Goal: Task Accomplishment & Management: Complete application form

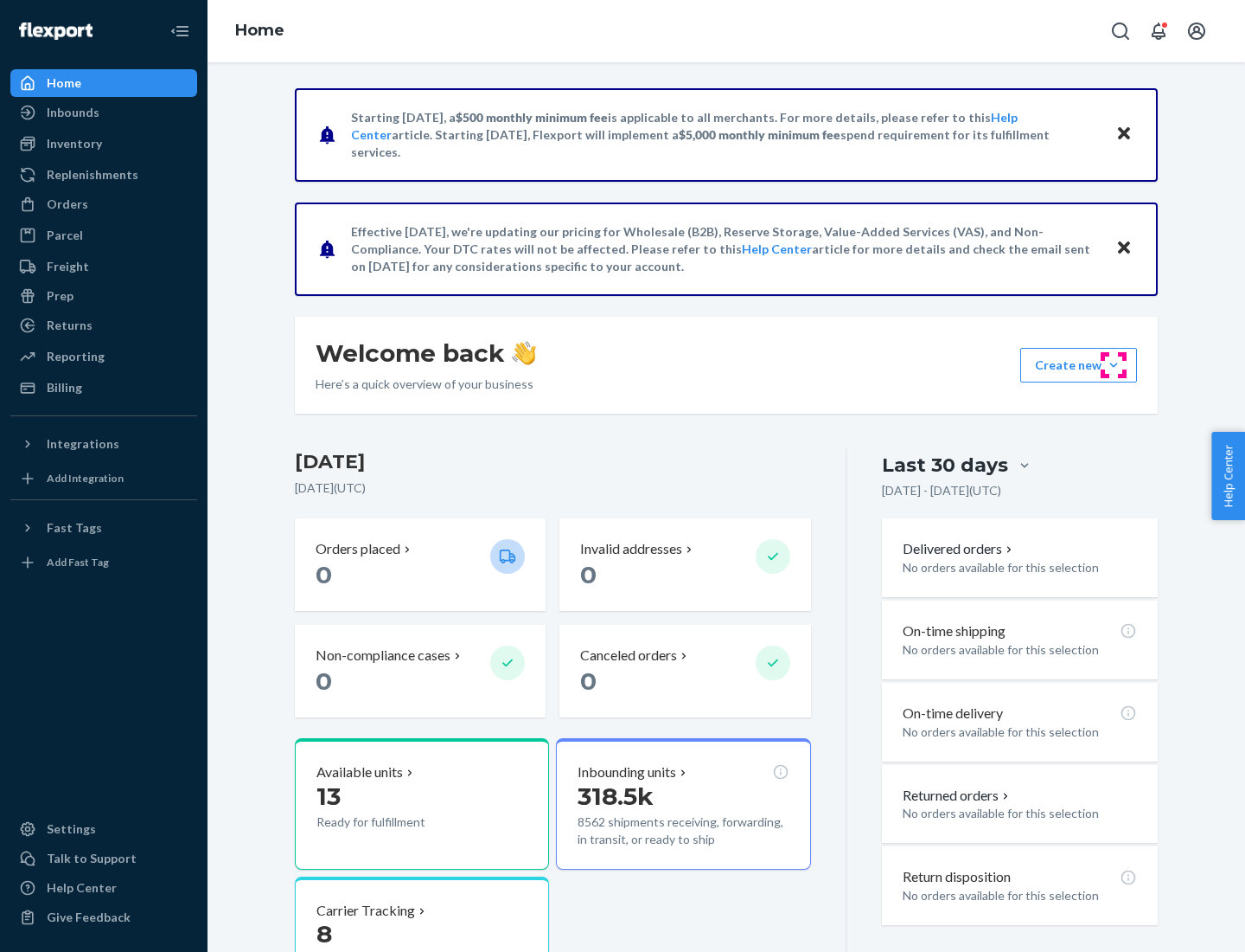
click at [1114, 365] on button "Create new Create new inbound Create new order Create new product" at bounding box center [1079, 365] width 117 height 34
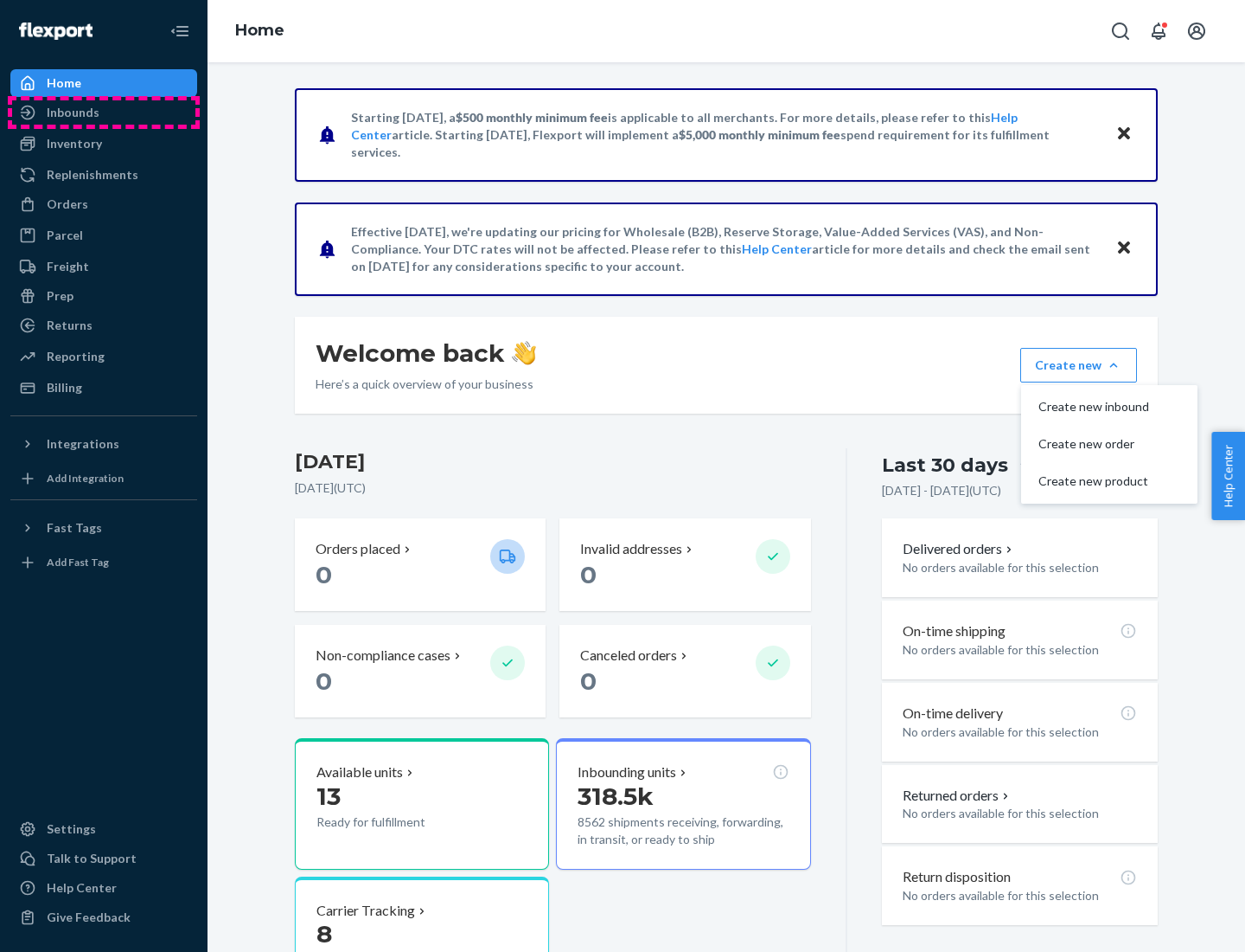
click at [104, 113] on div "Inbounds" at bounding box center [104, 113] width 183 height 25
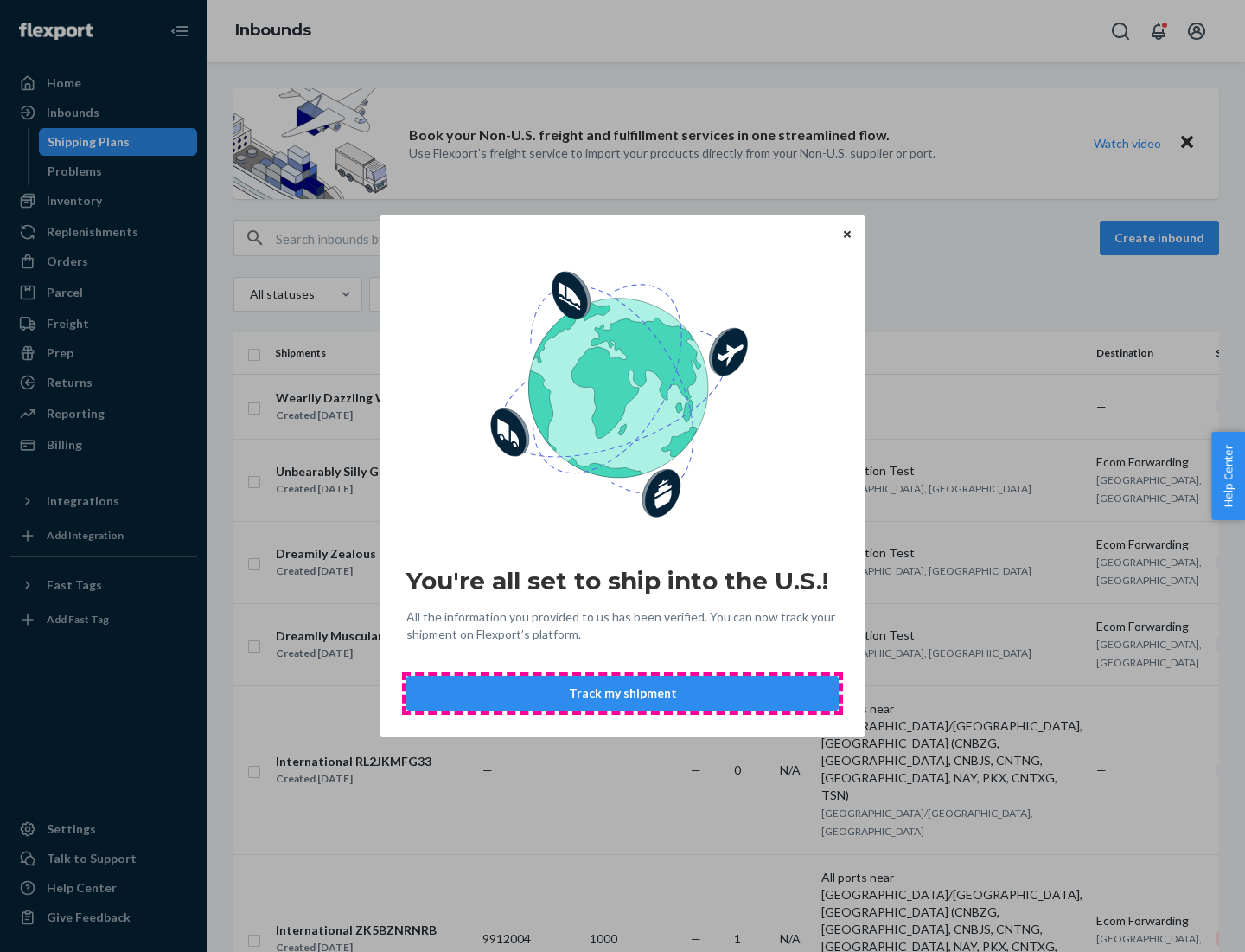
click at [622, 693] on button "Track my shipment" at bounding box center [622, 692] width 432 height 34
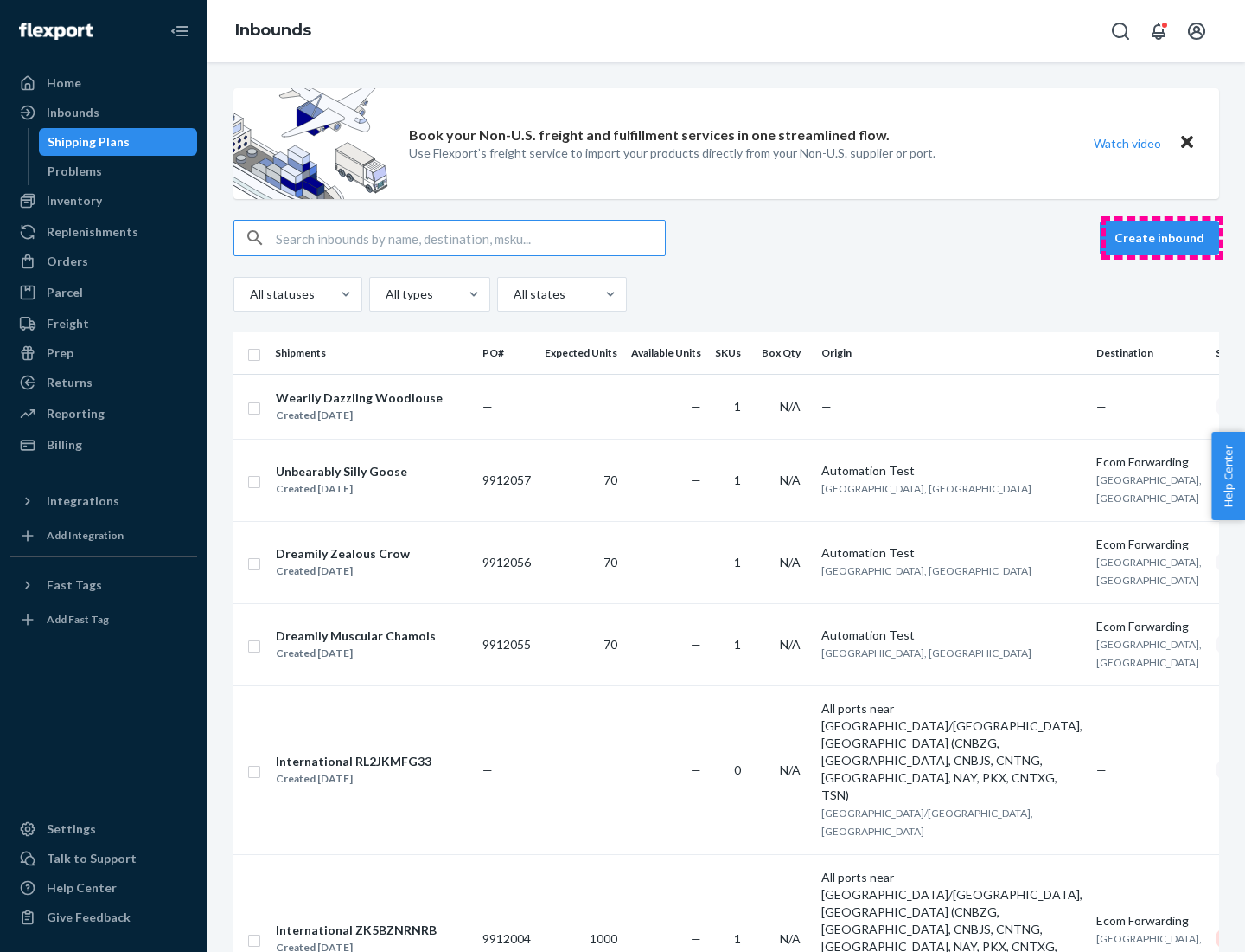
click at [1162, 238] on button "Create inbound" at bounding box center [1160, 237] width 120 height 34
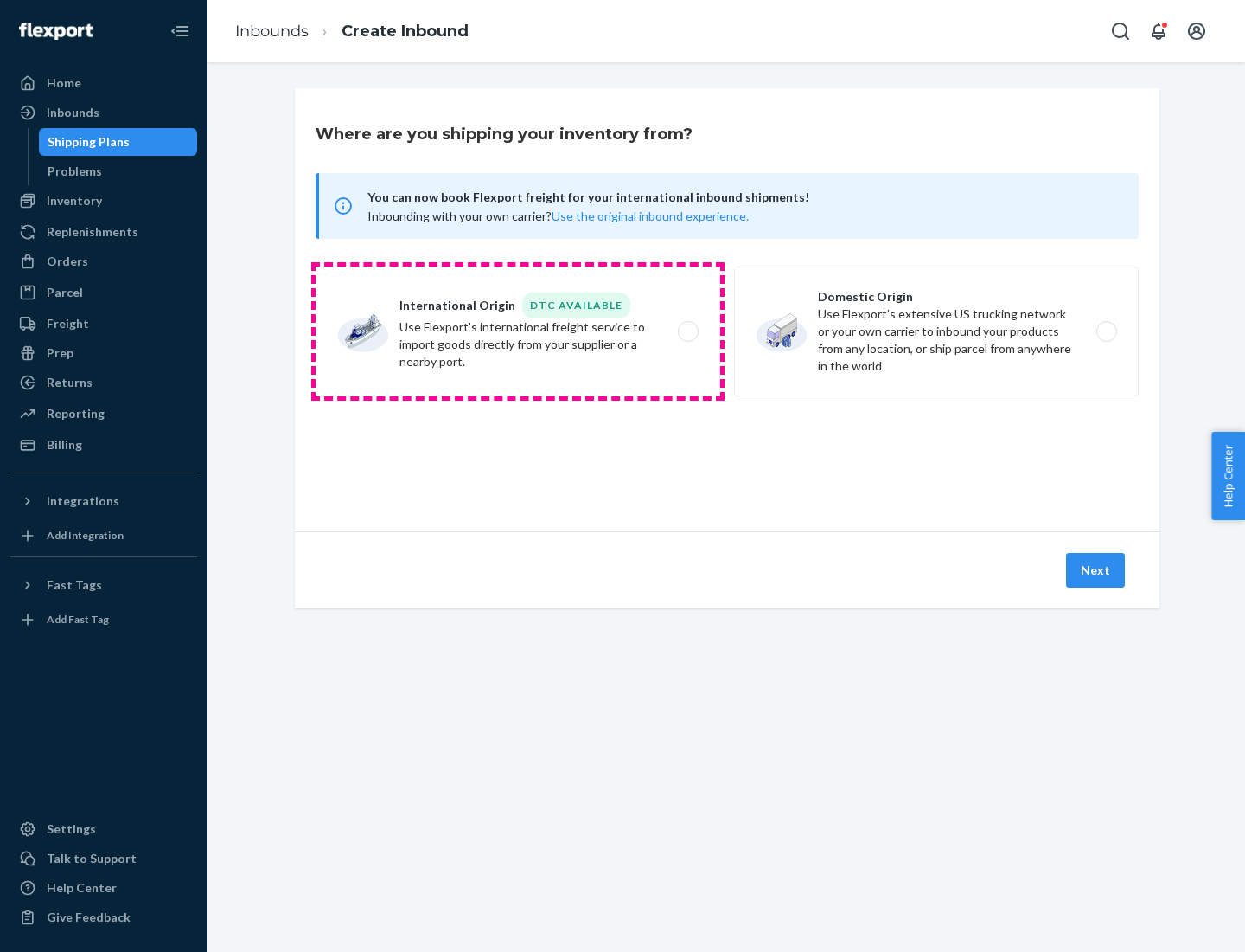
click at [518, 331] on label "International Origin DTC Available Use Flexport's international freight service…" at bounding box center [519, 331] width 405 height 129
click at [688, 331] on input "International Origin DTC Available Use Flexport's international freight service…" at bounding box center [693, 331] width 11 height 11
radio input "true"
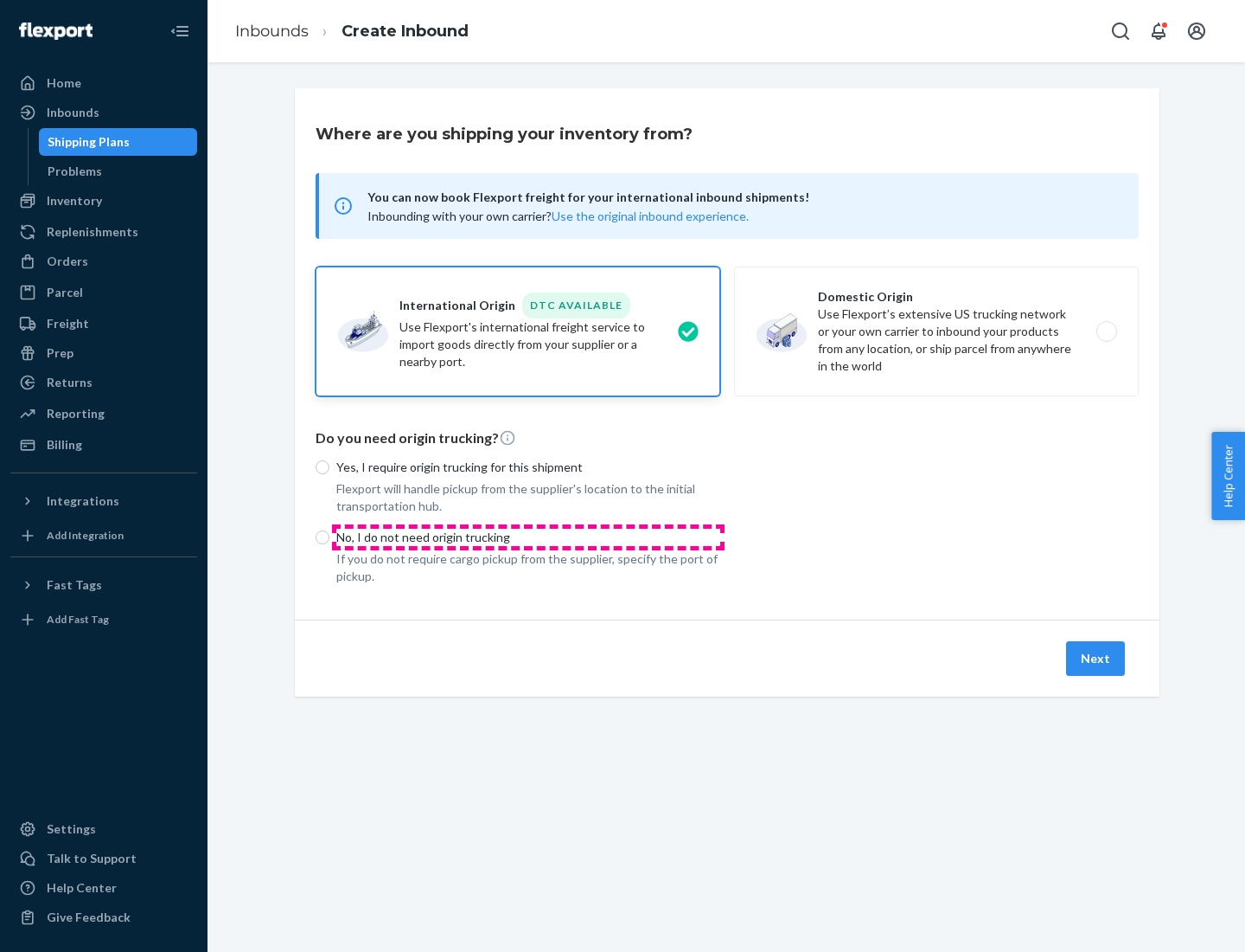
click at [528, 536] on p "No, I do not need origin trucking" at bounding box center [528, 537] width 384 height 18
click at [329, 536] on input "No, I do not need origin trucking" at bounding box center [323, 537] width 14 height 14
radio input "true"
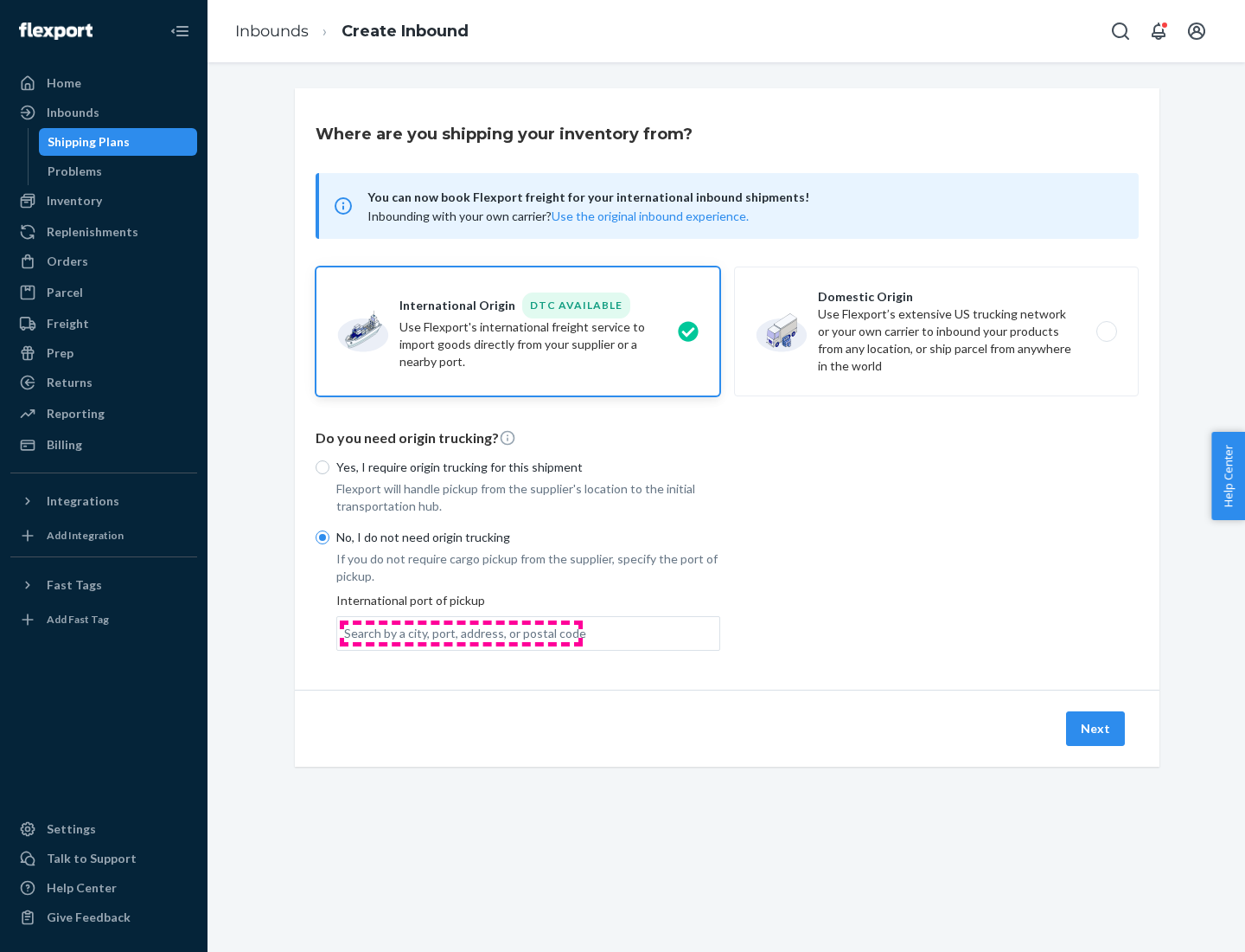
click at [461, 632] on div "Search by a city, port, address, or postal code" at bounding box center [465, 633] width 242 height 18
click at [346, 632] on input "Search by a city, port, address, or postal code" at bounding box center [345, 633] width 2 height 18
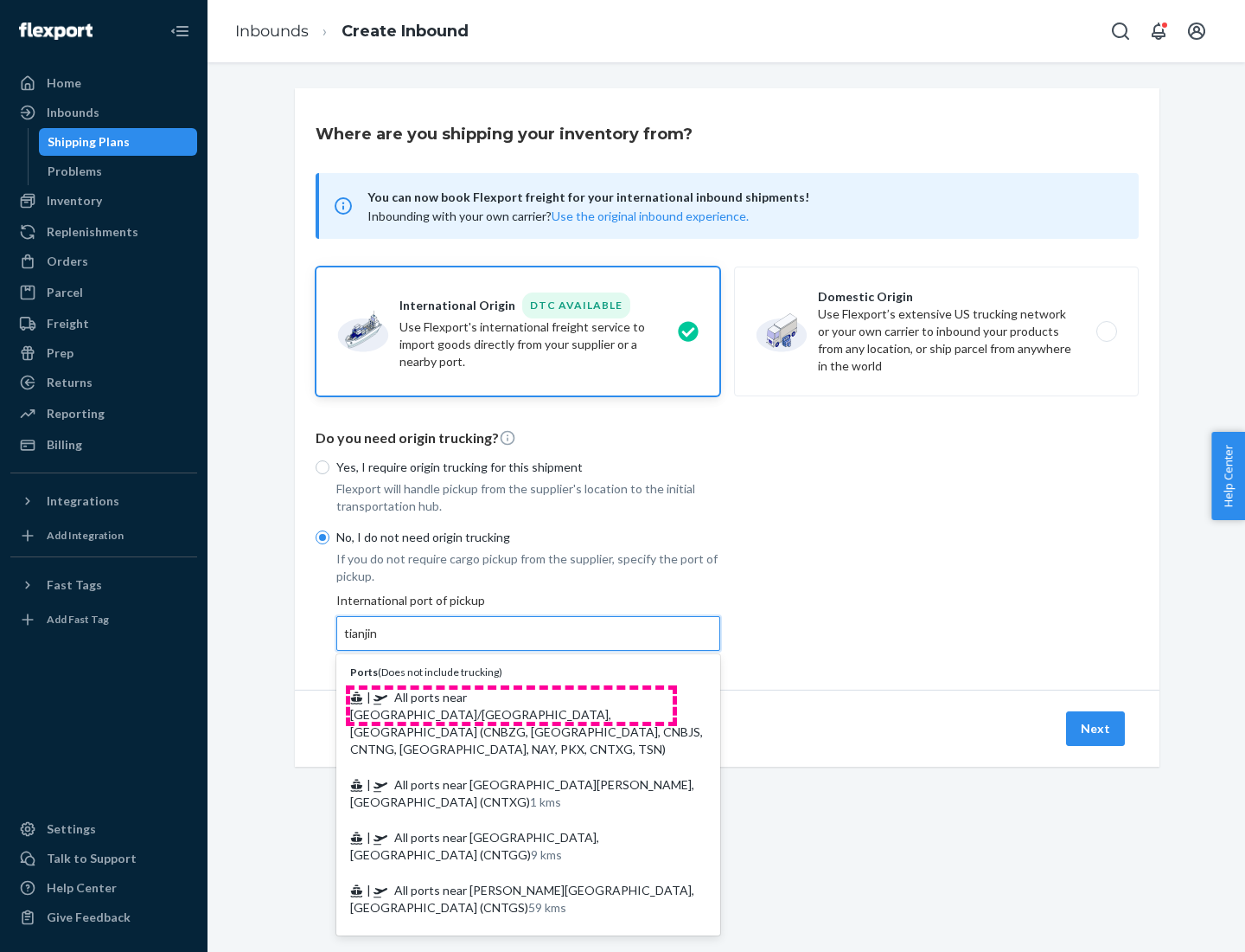
click at [512, 697] on span "| All ports near [GEOGRAPHIC_DATA]/[GEOGRAPHIC_DATA], [GEOGRAPHIC_DATA] (CNBZG,…" at bounding box center [527, 723] width 353 height 67
click at [379, 642] on input "tianjin" at bounding box center [362, 633] width 35 height 18
type input "All ports near [GEOGRAPHIC_DATA]/[GEOGRAPHIC_DATA], [GEOGRAPHIC_DATA] (CNBZG, […"
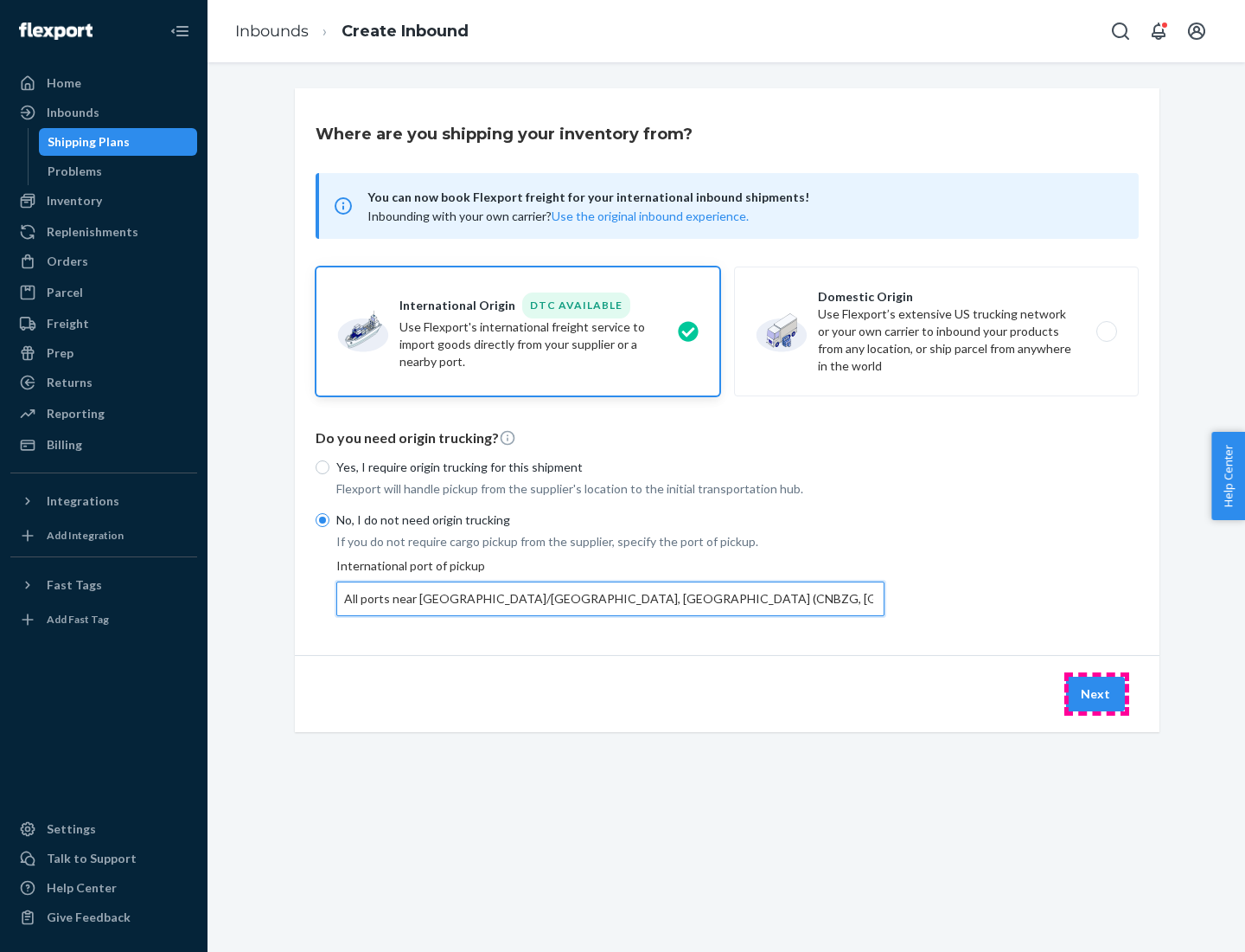
click at [1097, 693] on button "Next" at bounding box center [1095, 693] width 59 height 34
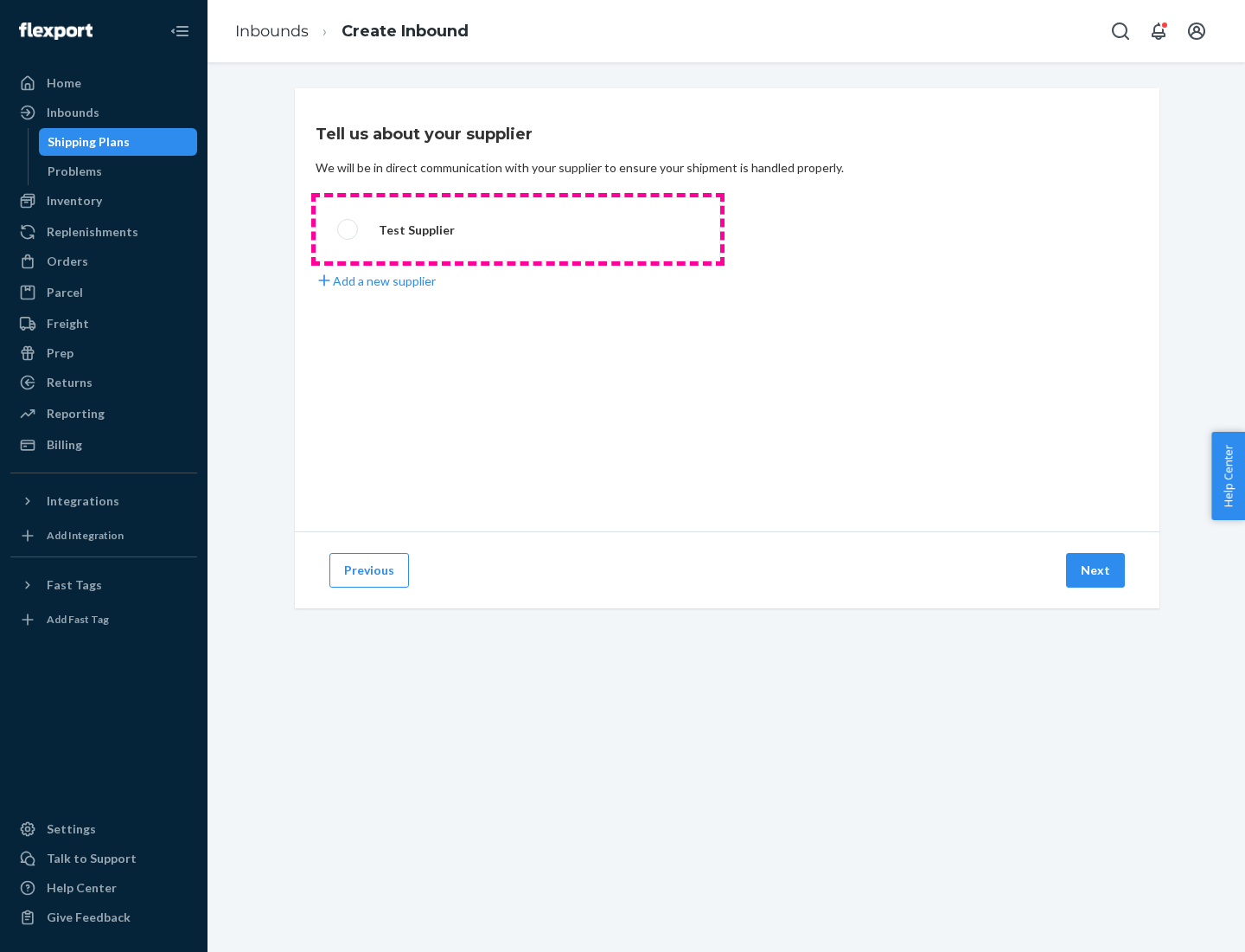
click at [518, 229] on label "Test Supplier" at bounding box center [519, 229] width 405 height 64
click at [349, 229] on input "Test Supplier" at bounding box center [343, 229] width 11 height 11
radio input "true"
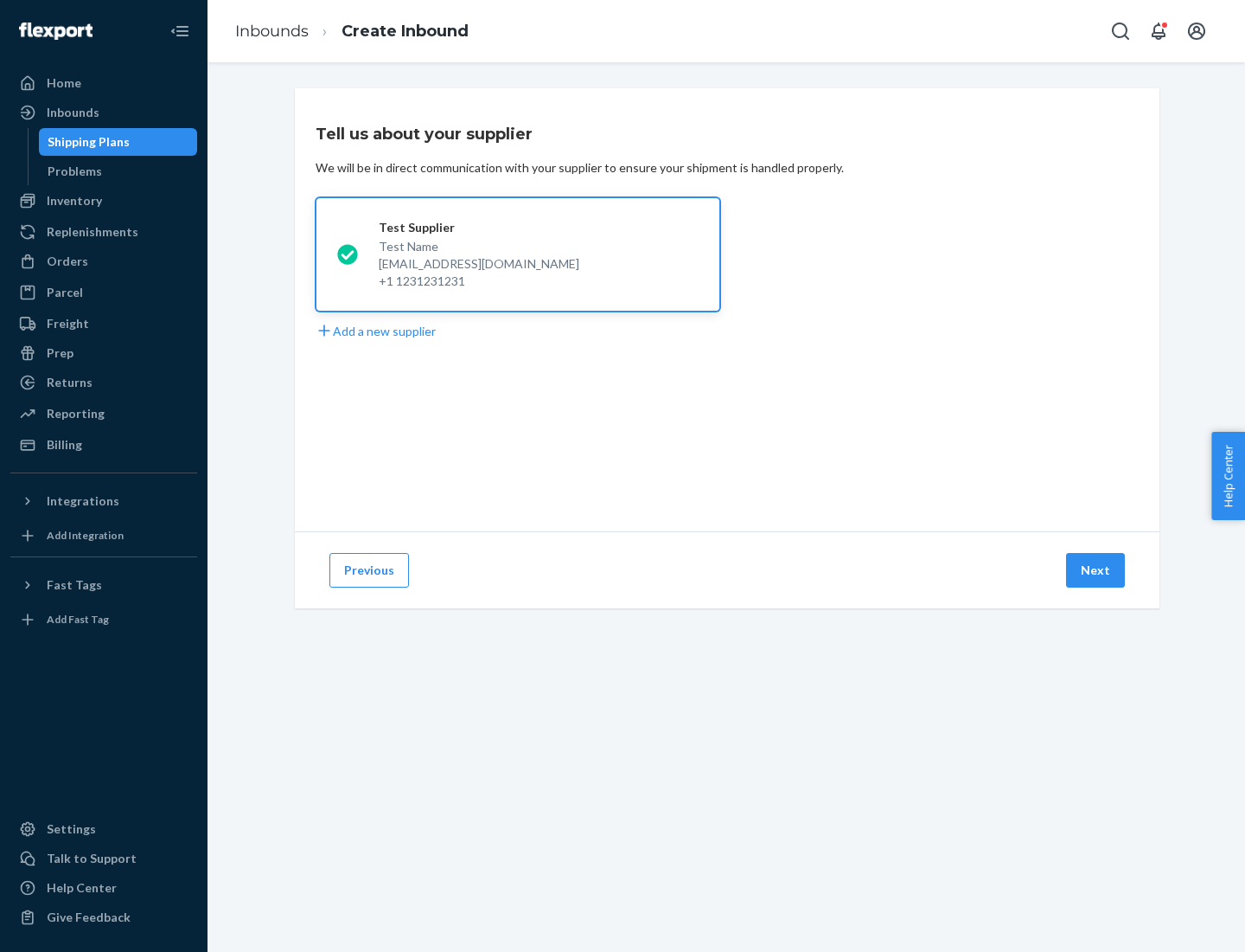
click at [1097, 570] on button "Next" at bounding box center [1095, 570] width 59 height 34
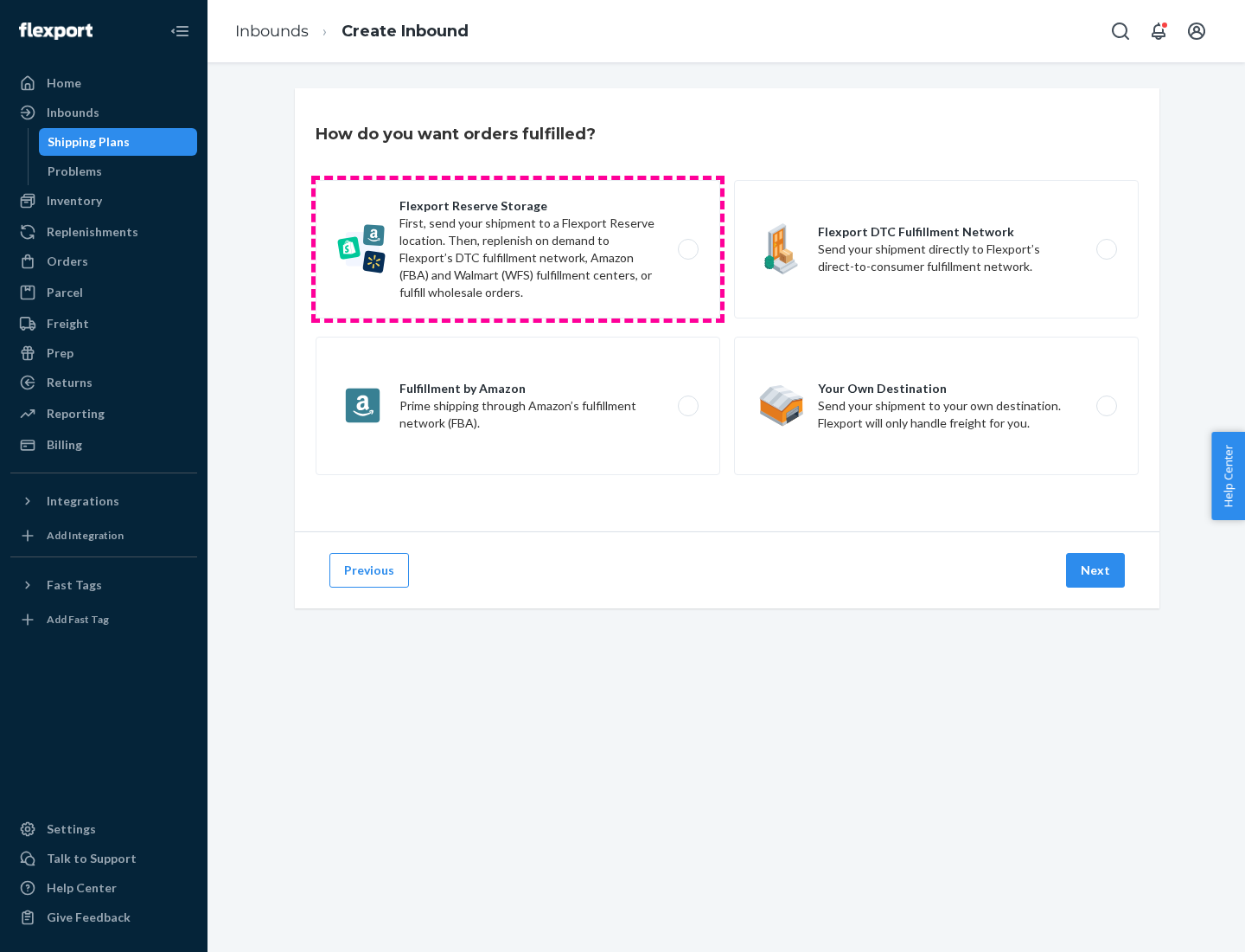
click at [518, 249] on label "Flexport Reserve Storage First, send your shipment to a Flexport Reserve locati…" at bounding box center [519, 248] width 405 height 138
click at [688, 249] on input "Flexport Reserve Storage First, send your shipment to a Flexport Reserve locati…" at bounding box center [693, 249] width 11 height 11
radio input "true"
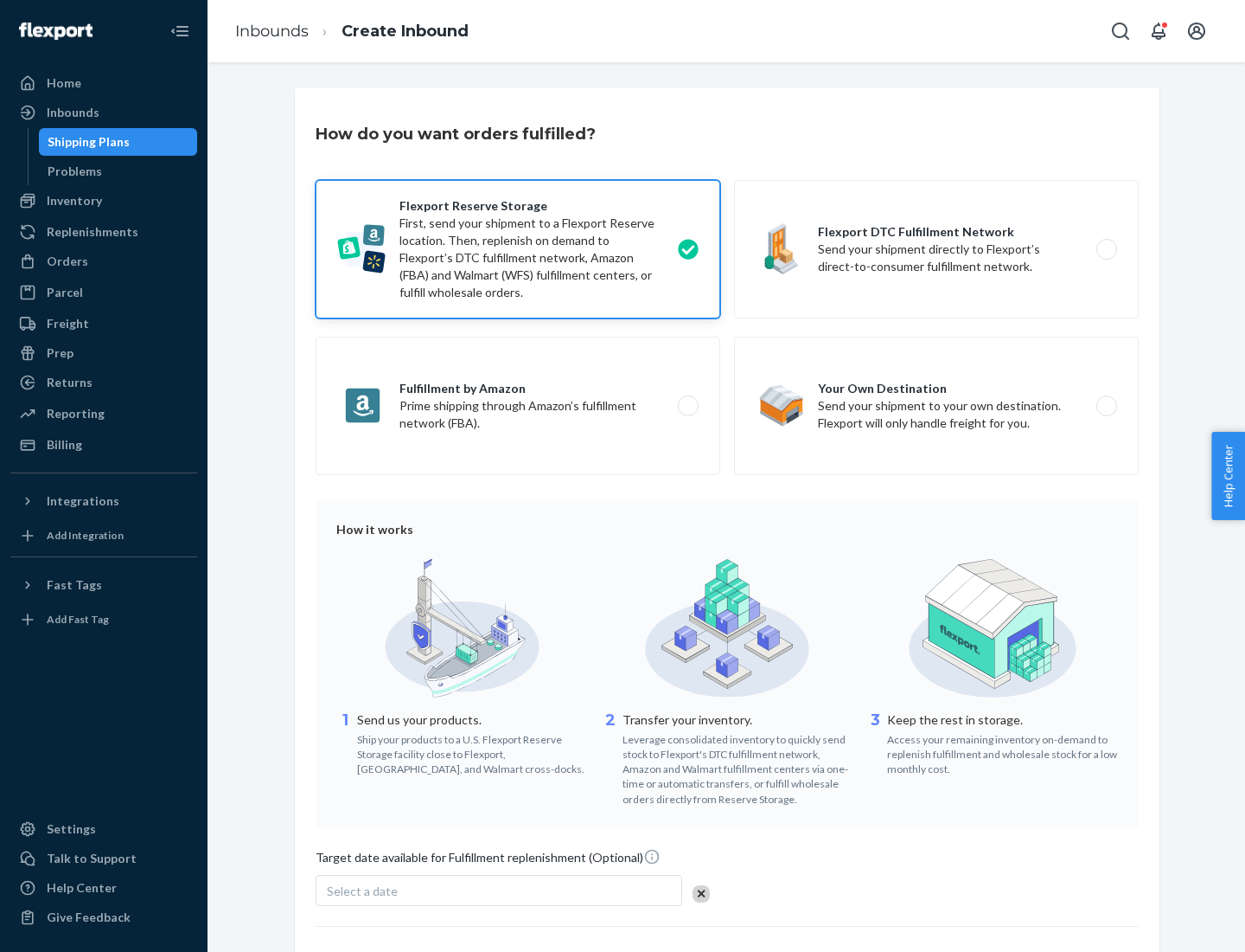
scroll to position [142, 0]
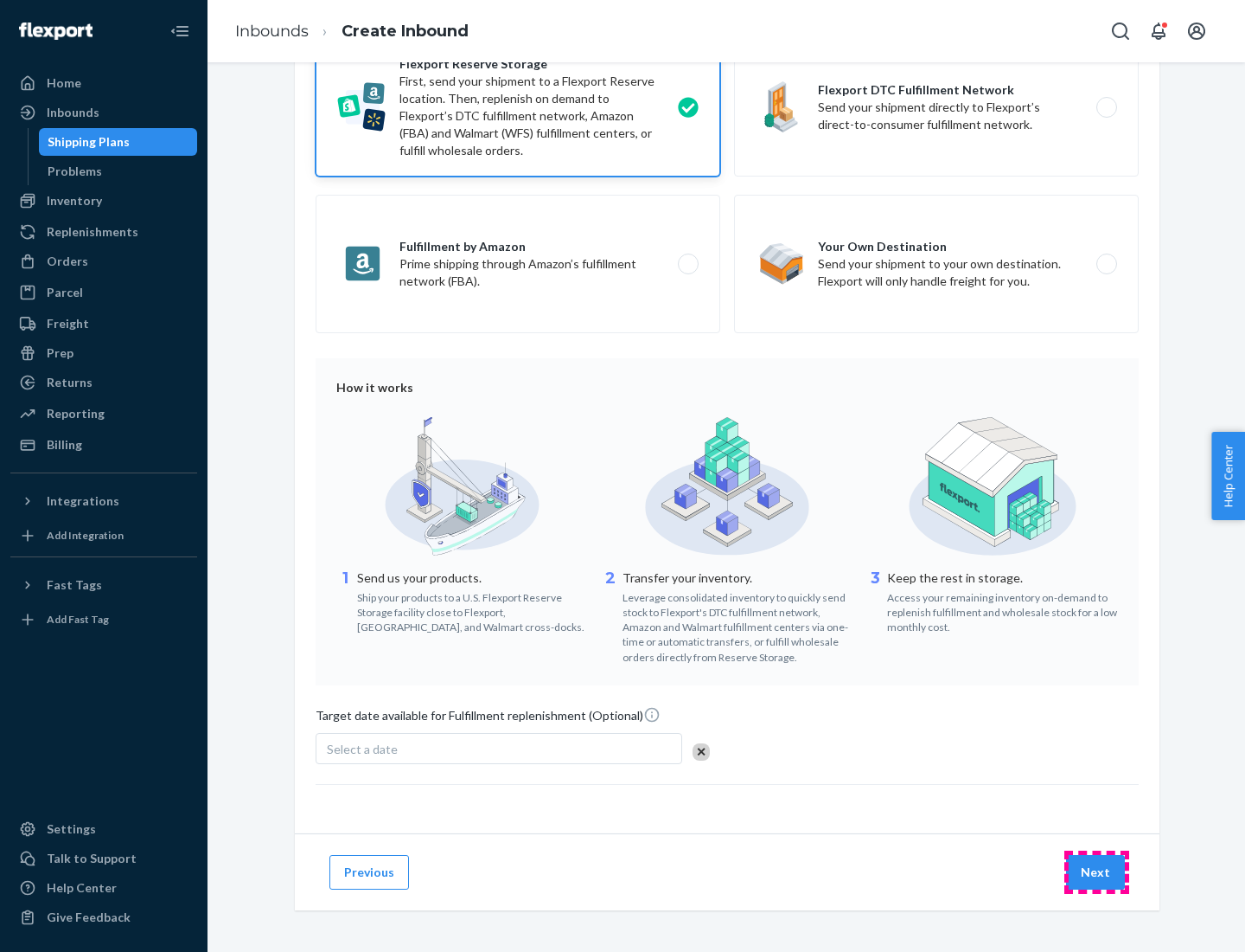
click at [1097, 871] on button "Next" at bounding box center [1095, 871] width 59 height 34
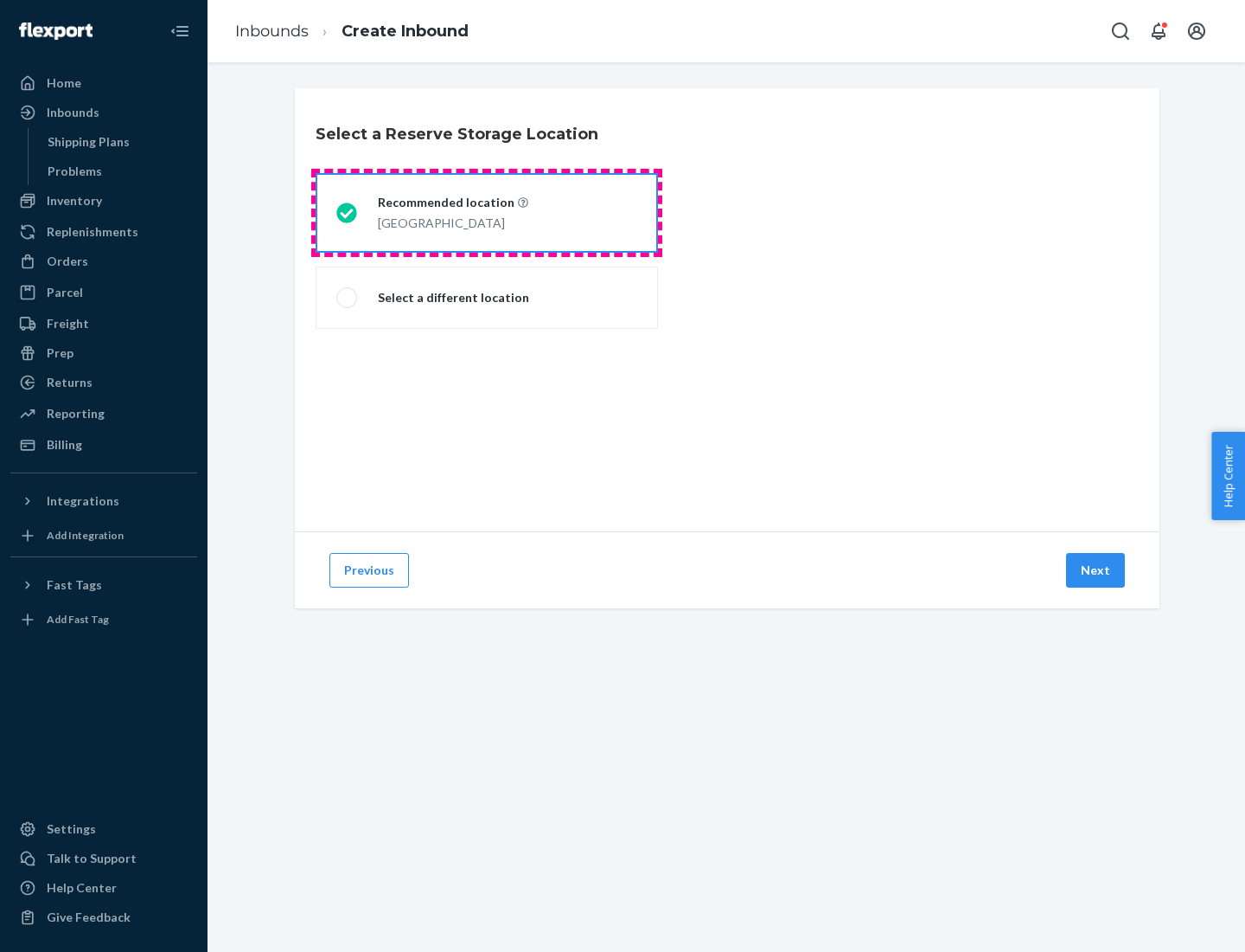
click at [487, 213] on div "[GEOGRAPHIC_DATA]" at bounding box center [453, 222] width 151 height 21
click at [348, 213] on input "Recommended location [GEOGRAPHIC_DATA]" at bounding box center [342, 213] width 11 height 11
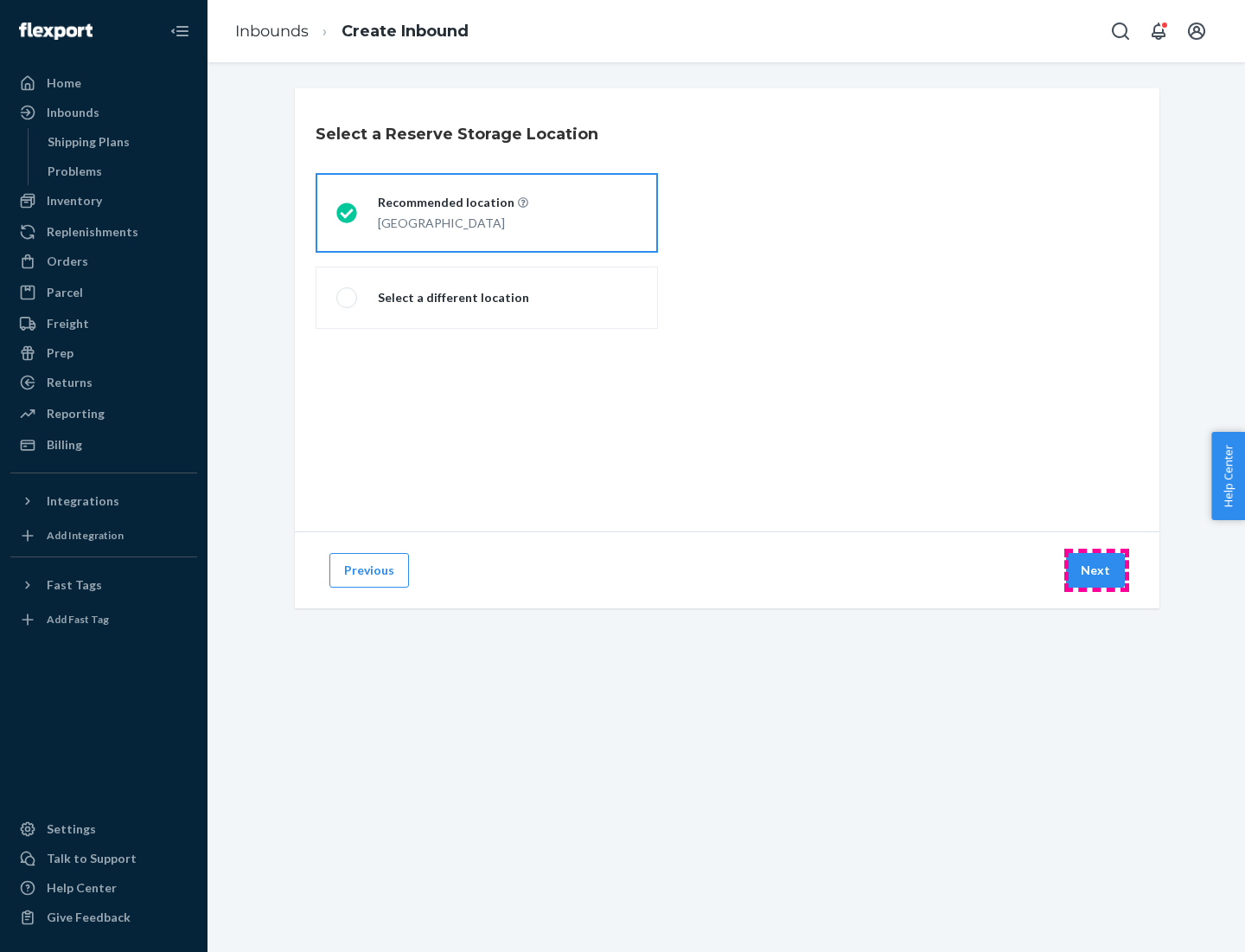
click at [1097, 570] on button "Next" at bounding box center [1095, 570] width 59 height 34
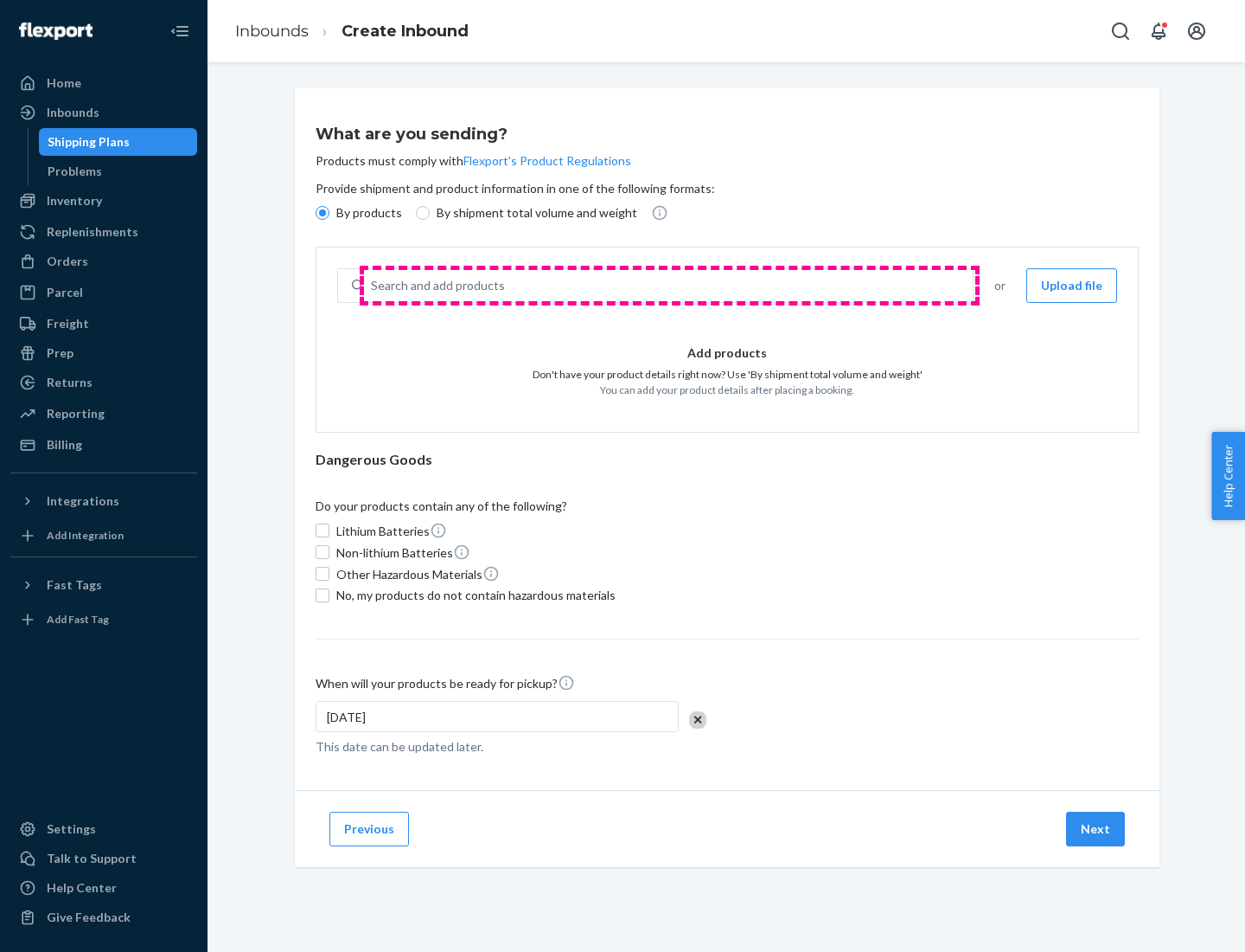
click at [669, 285] on div "Search and add products" at bounding box center [669, 284] width 609 height 31
click at [372, 285] on input "Search and add products" at bounding box center [372, 285] width 2 height 18
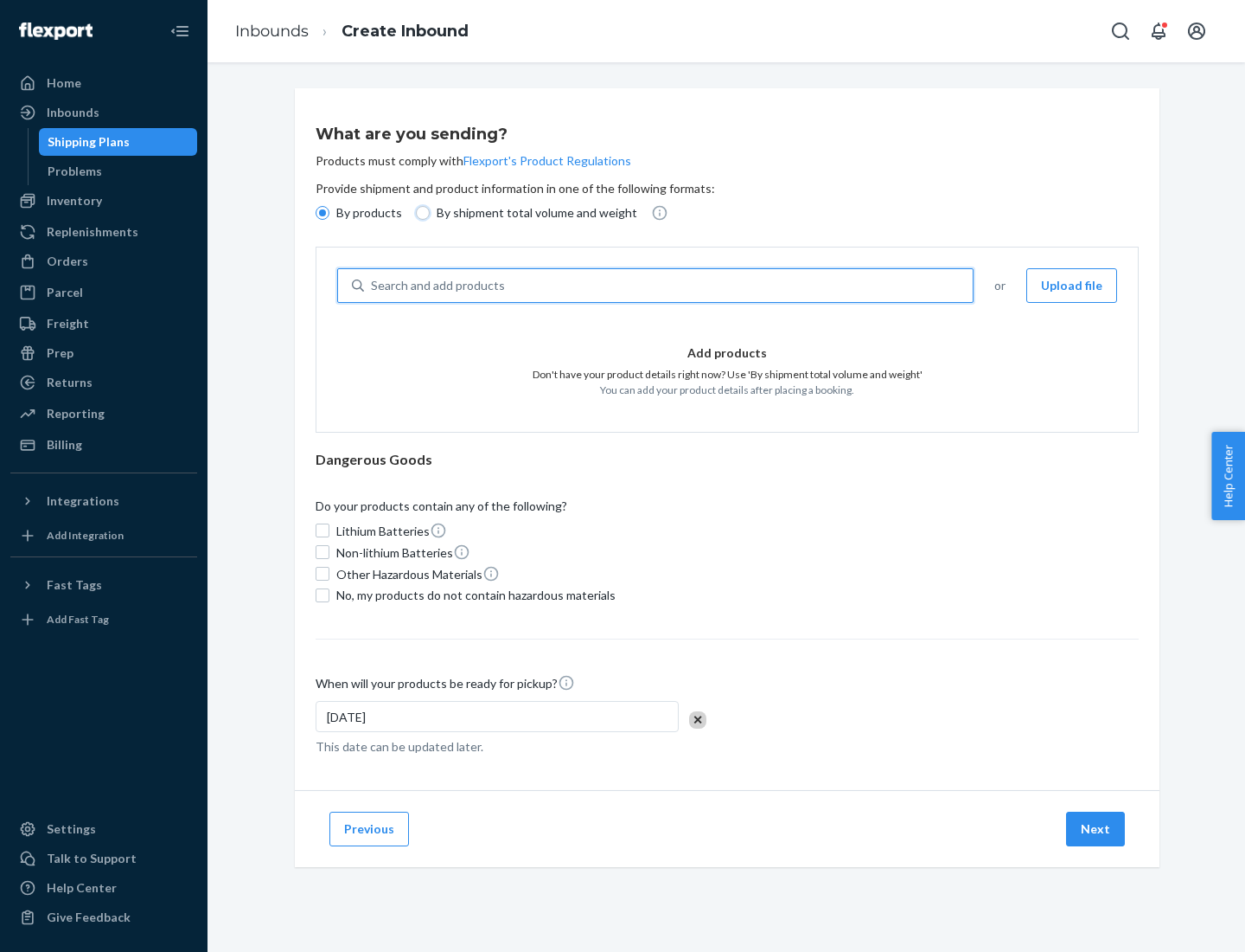
click at [420, 213] on input "By shipment total volume and weight" at bounding box center [423, 213] width 14 height 14
radio input "true"
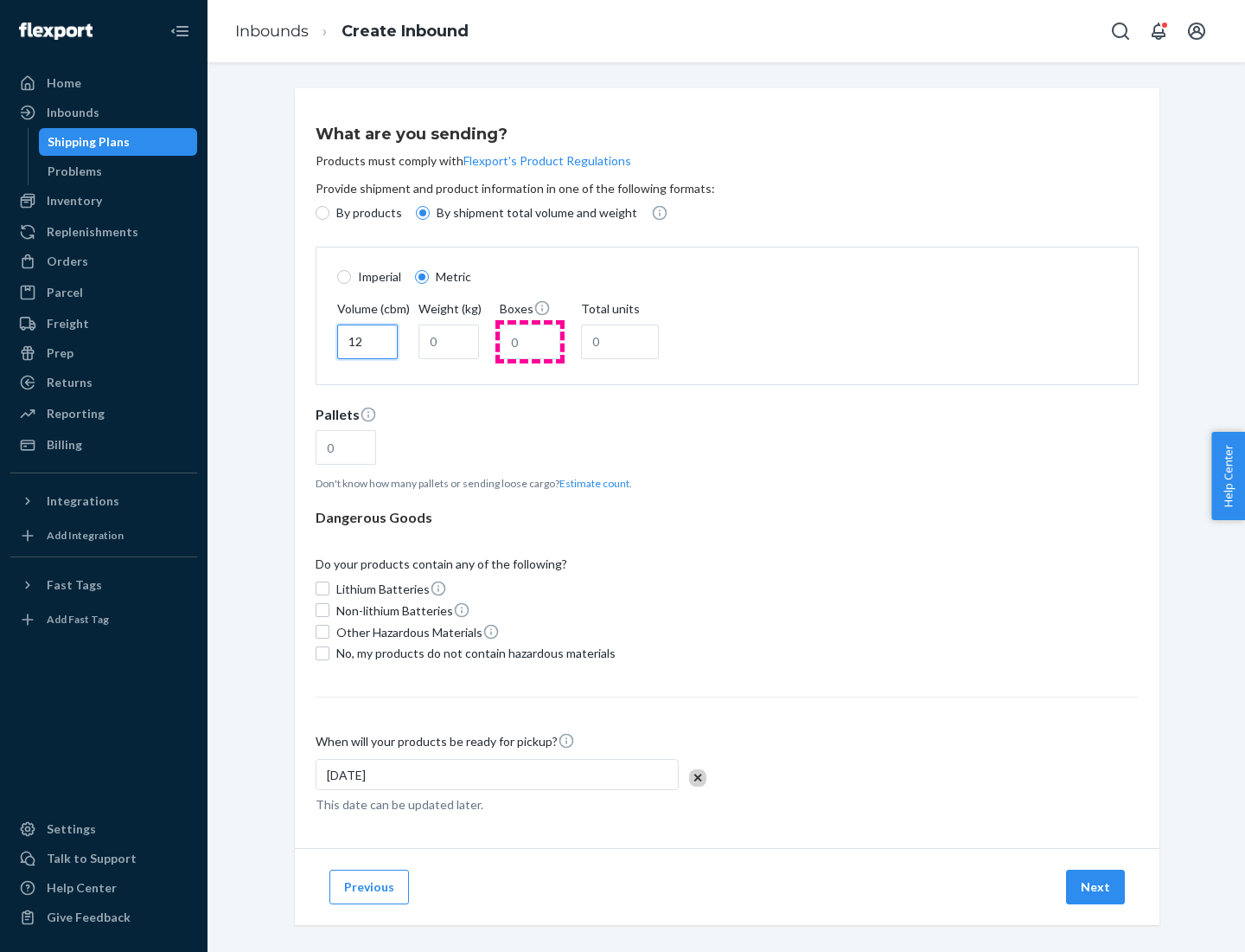
type input "12"
type input "22"
type input "222"
type input "121"
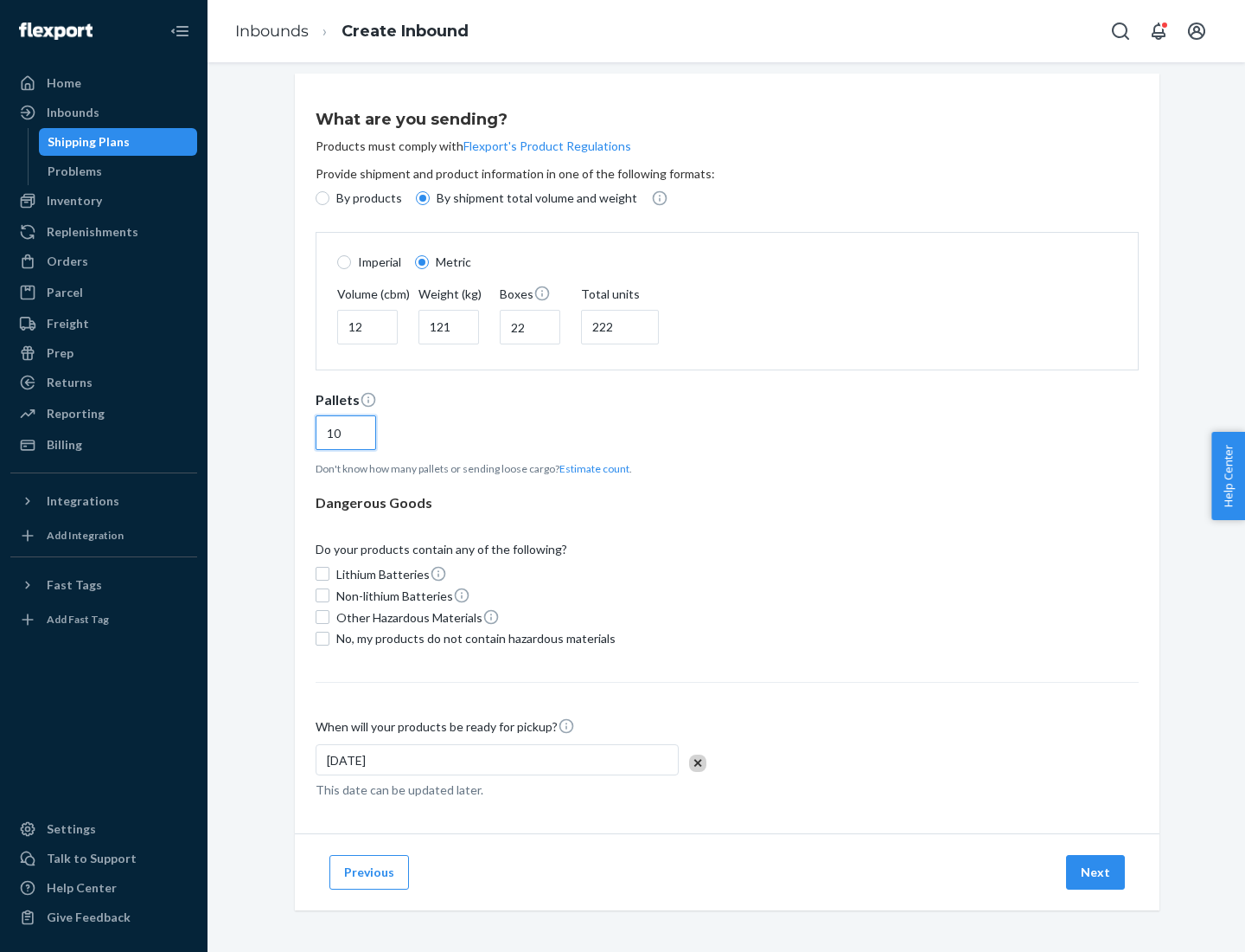
type input "10"
click at [473, 638] on span "No, my products do not contain hazardous materials" at bounding box center [475, 638] width 279 height 18
click at [329, 638] on input "No, my products do not contain hazardous materials" at bounding box center [323, 638] width 14 height 14
checkbox input "true"
click at [1097, 871] on button "Next" at bounding box center [1095, 871] width 59 height 34
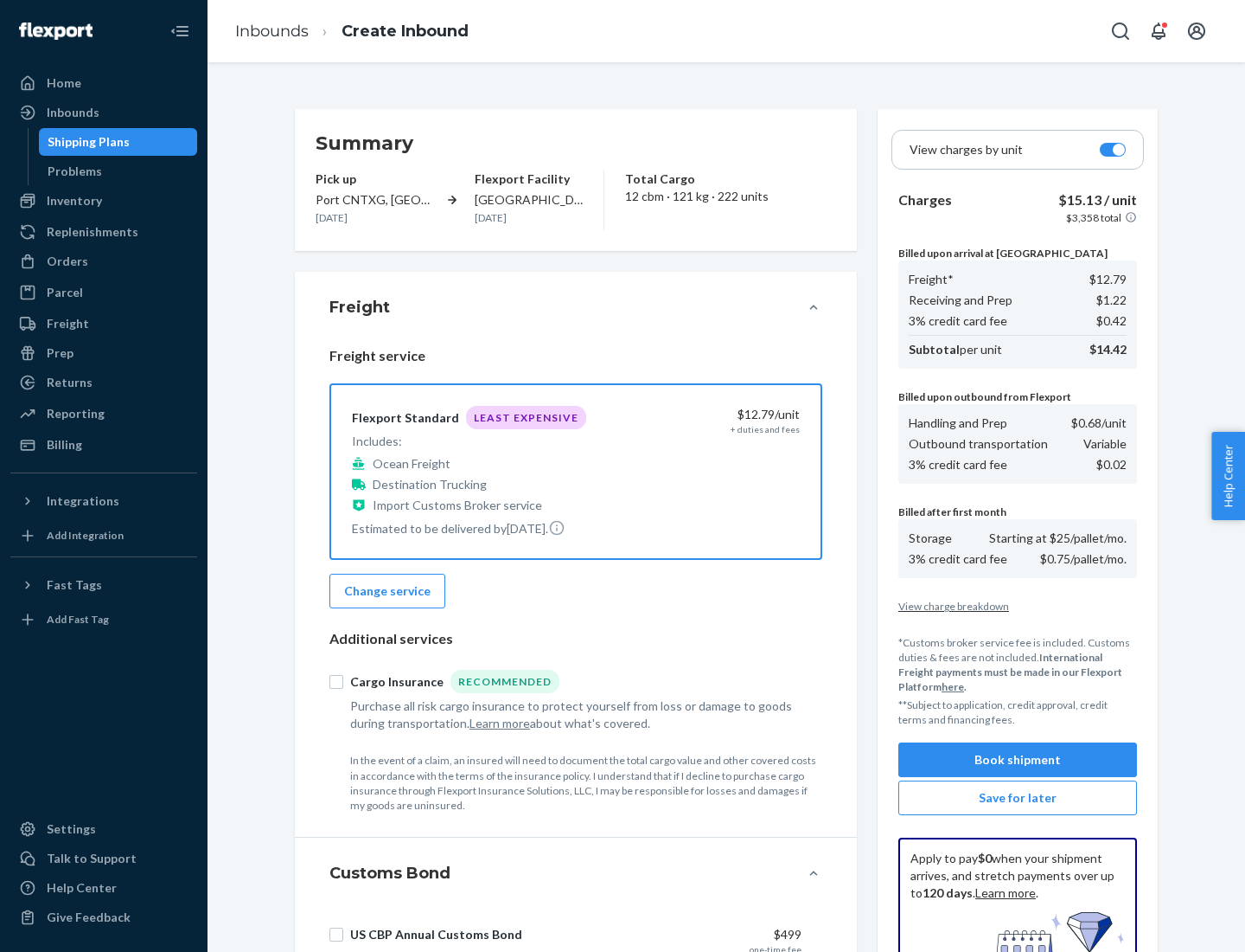
scroll to position [253, 0]
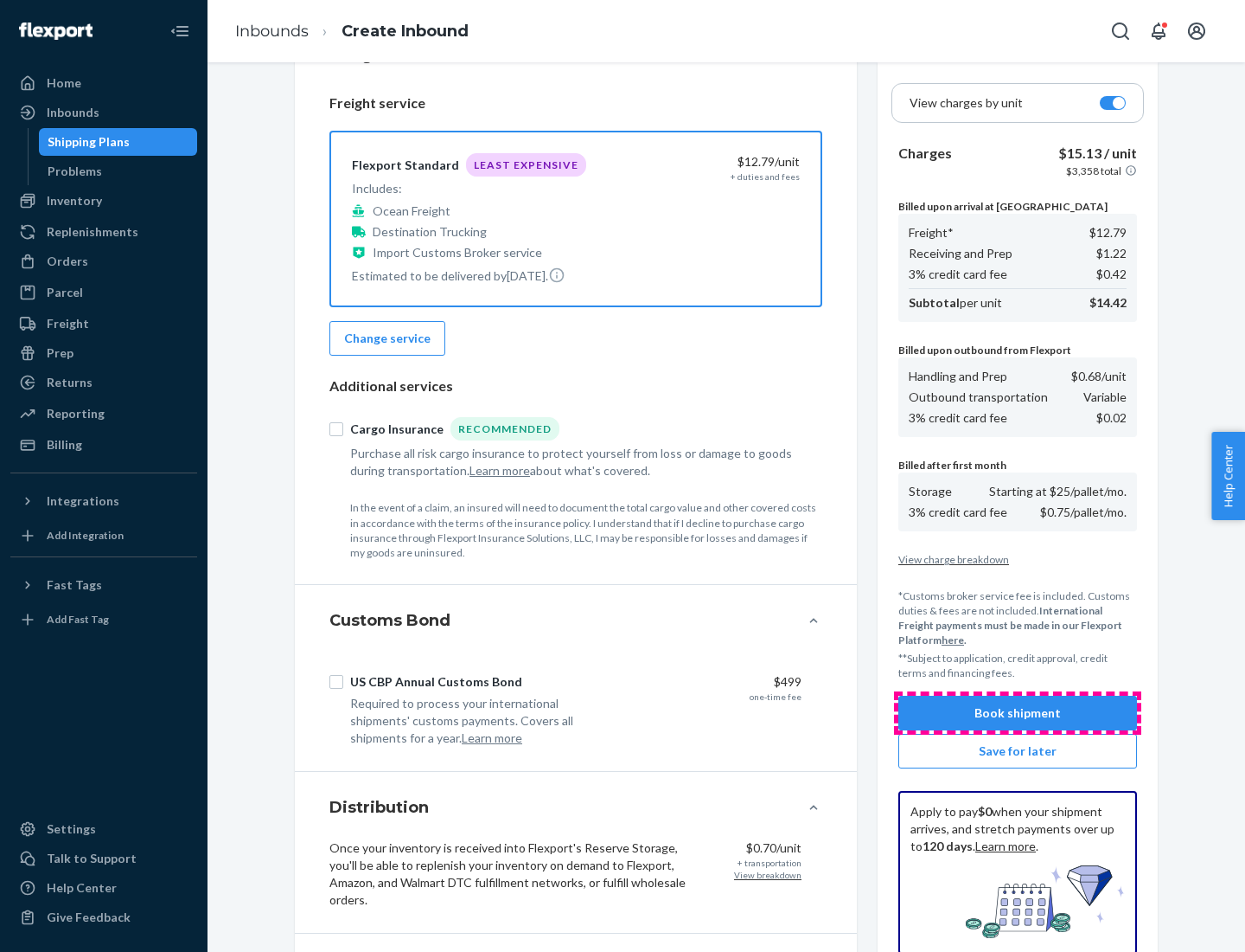
click at [1018, 712] on button "Book shipment" at bounding box center [1018, 712] width 239 height 34
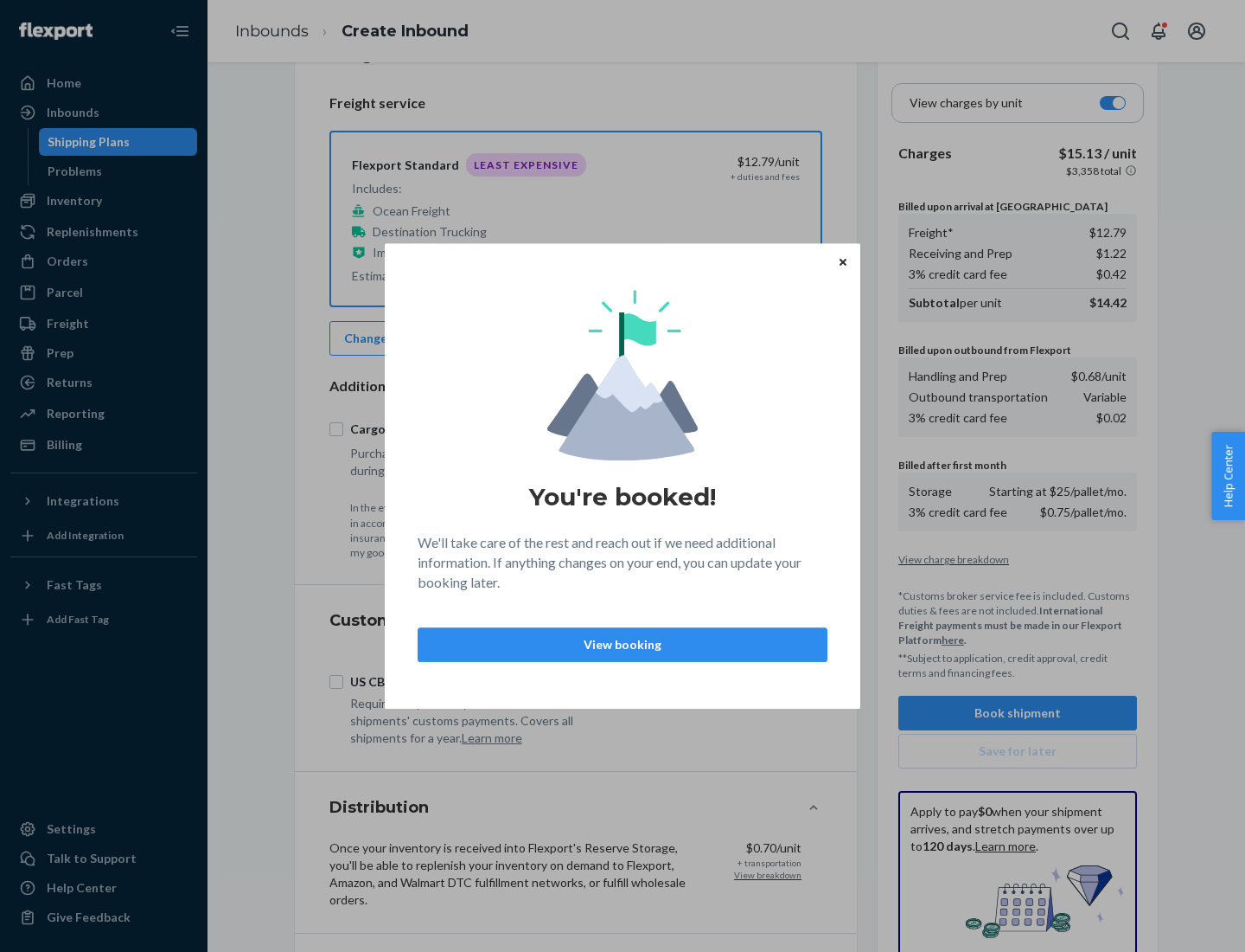
click at [622, 644] on p "View booking" at bounding box center [622, 645] width 380 height 18
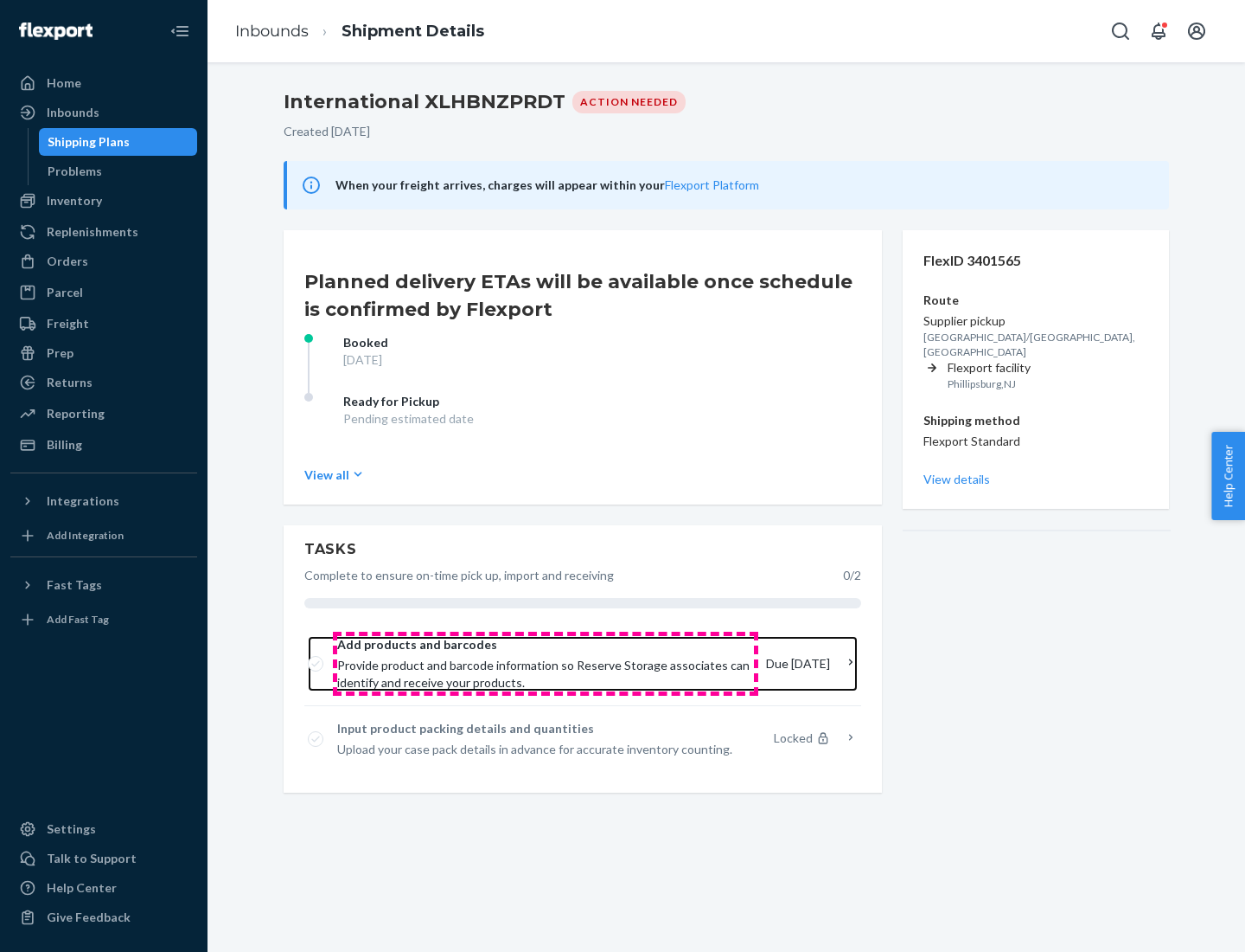
click at [546, 663] on span "Provide product and barcode information so Reserve Storage associates can ident…" at bounding box center [544, 674] width 415 height 34
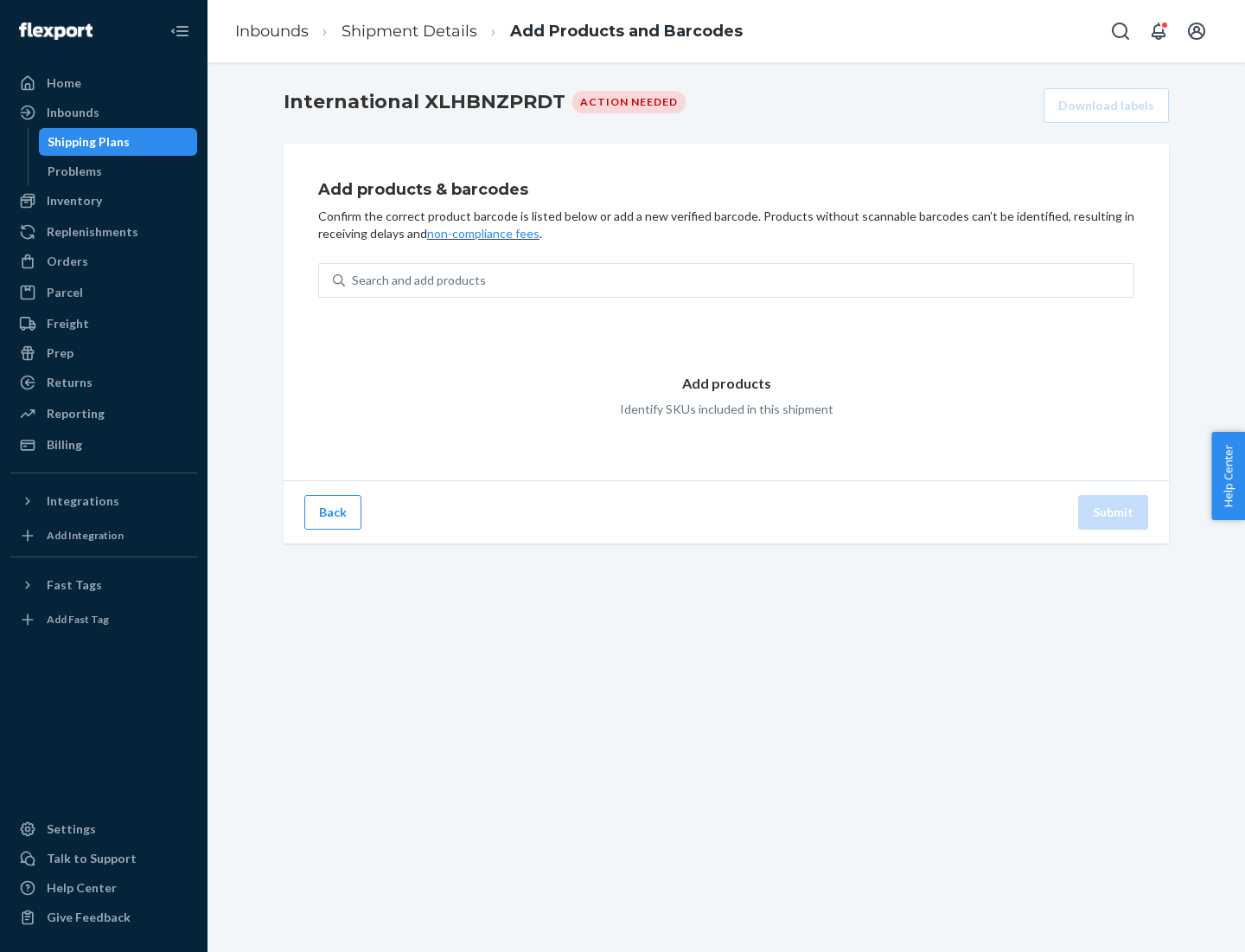
click at [740, 280] on div "Search and add products" at bounding box center [740, 280] width 789 height 31
click at [354, 280] on input "Search and add products" at bounding box center [353, 280] width 2 height 18
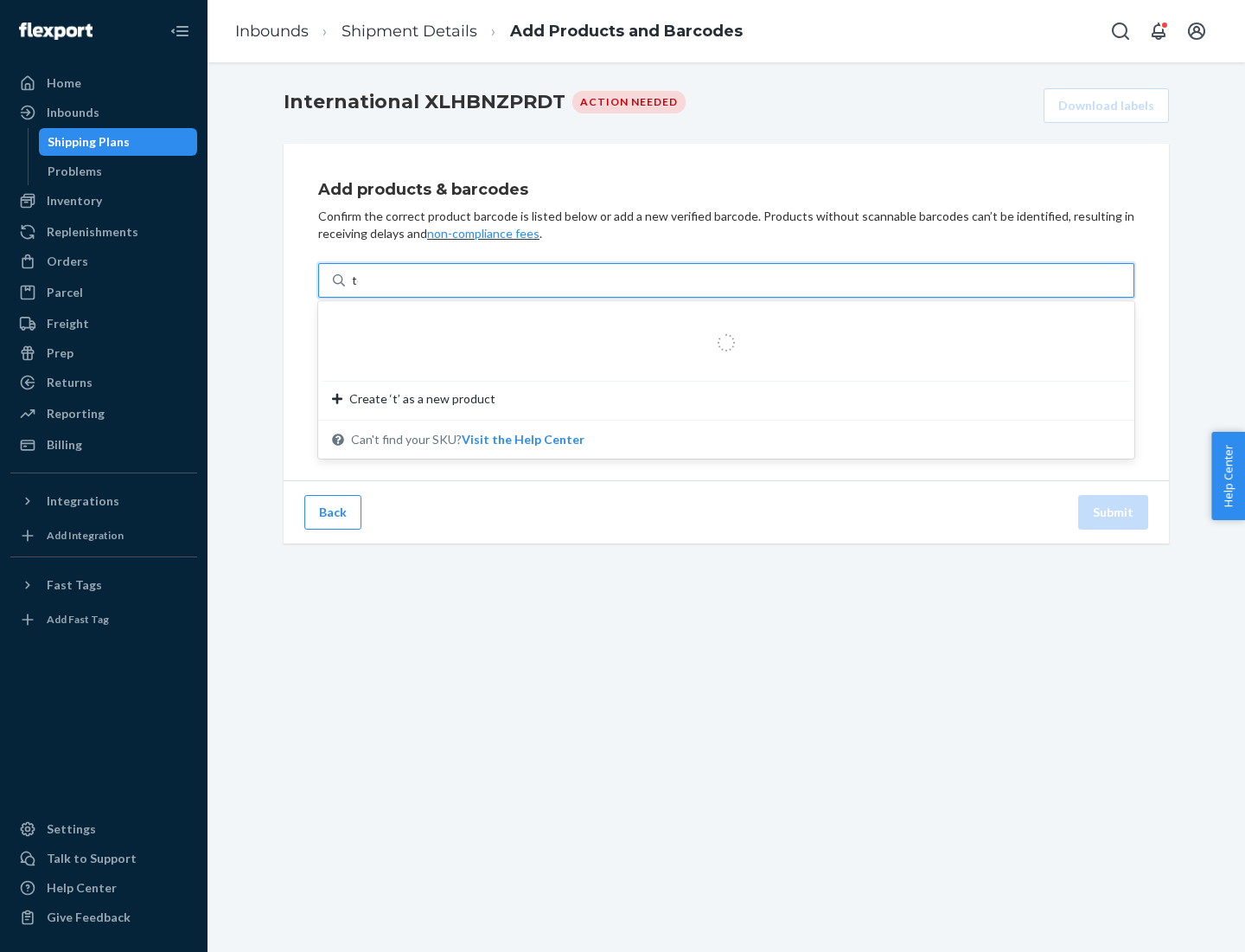
type input "test"
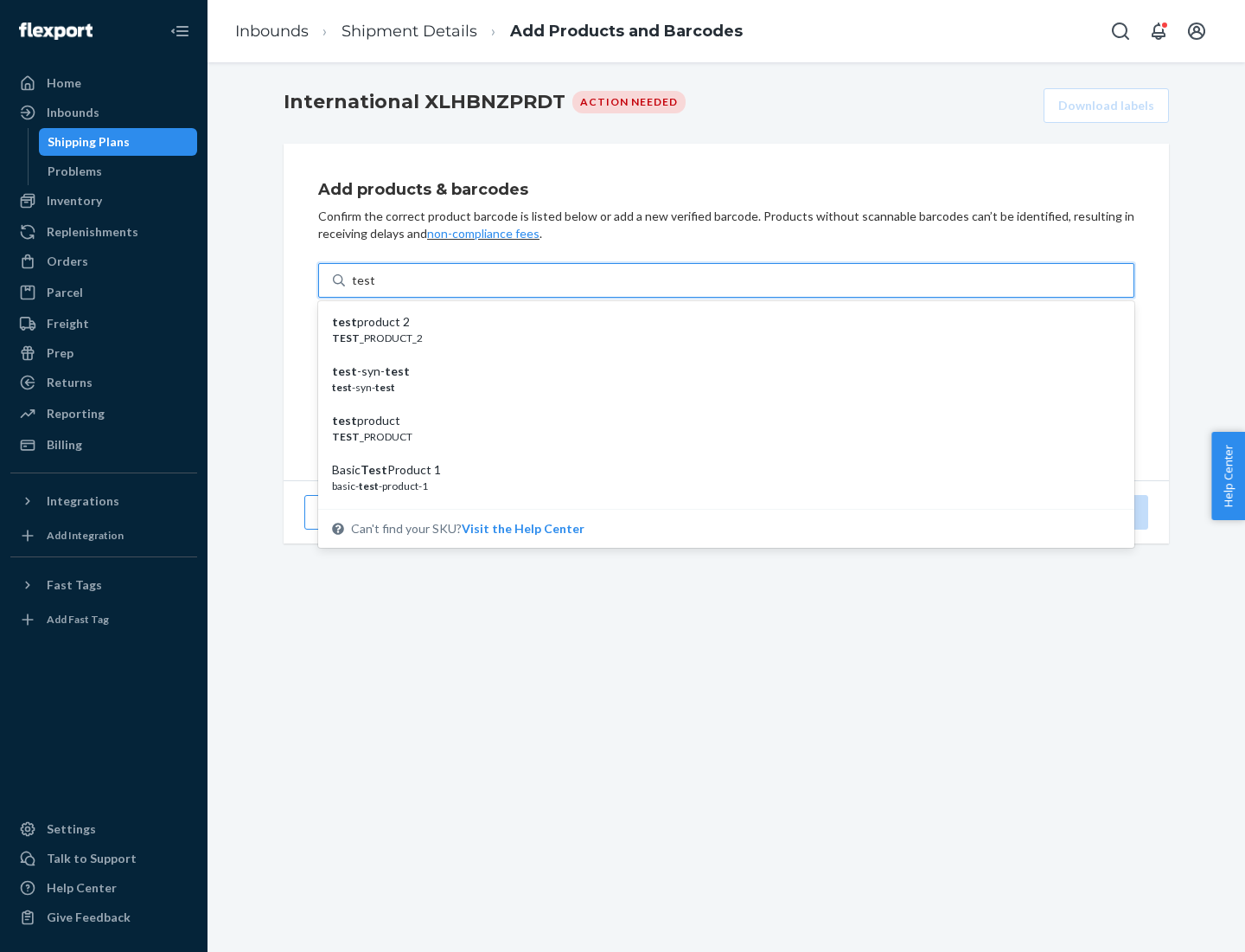
scroll to position [65, 0]
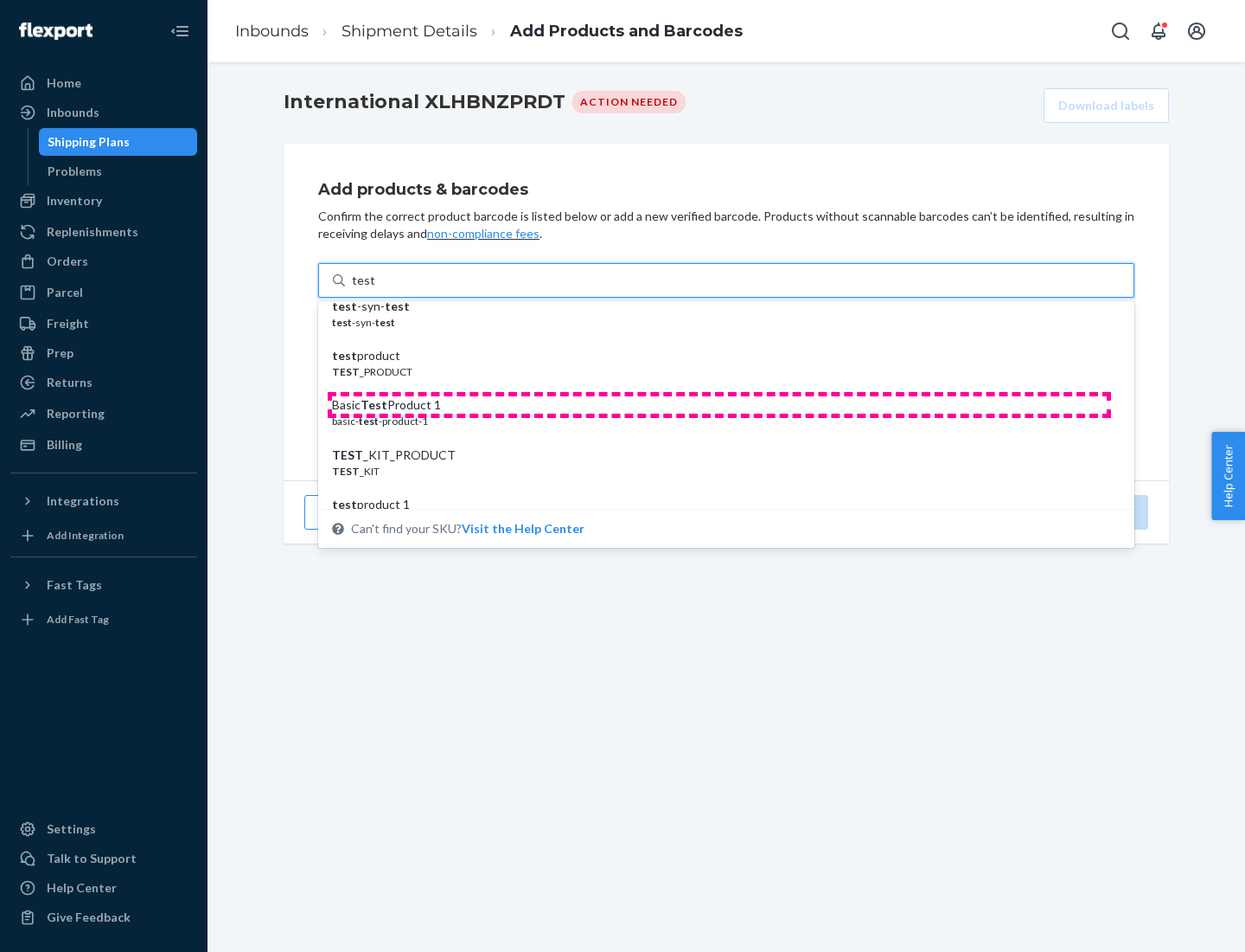
click at [719, 405] on div "Basic Test Product 1" at bounding box center [719, 405] width 775 height 18
click at [374, 289] on input "test" at bounding box center [364, 280] width 23 height 18
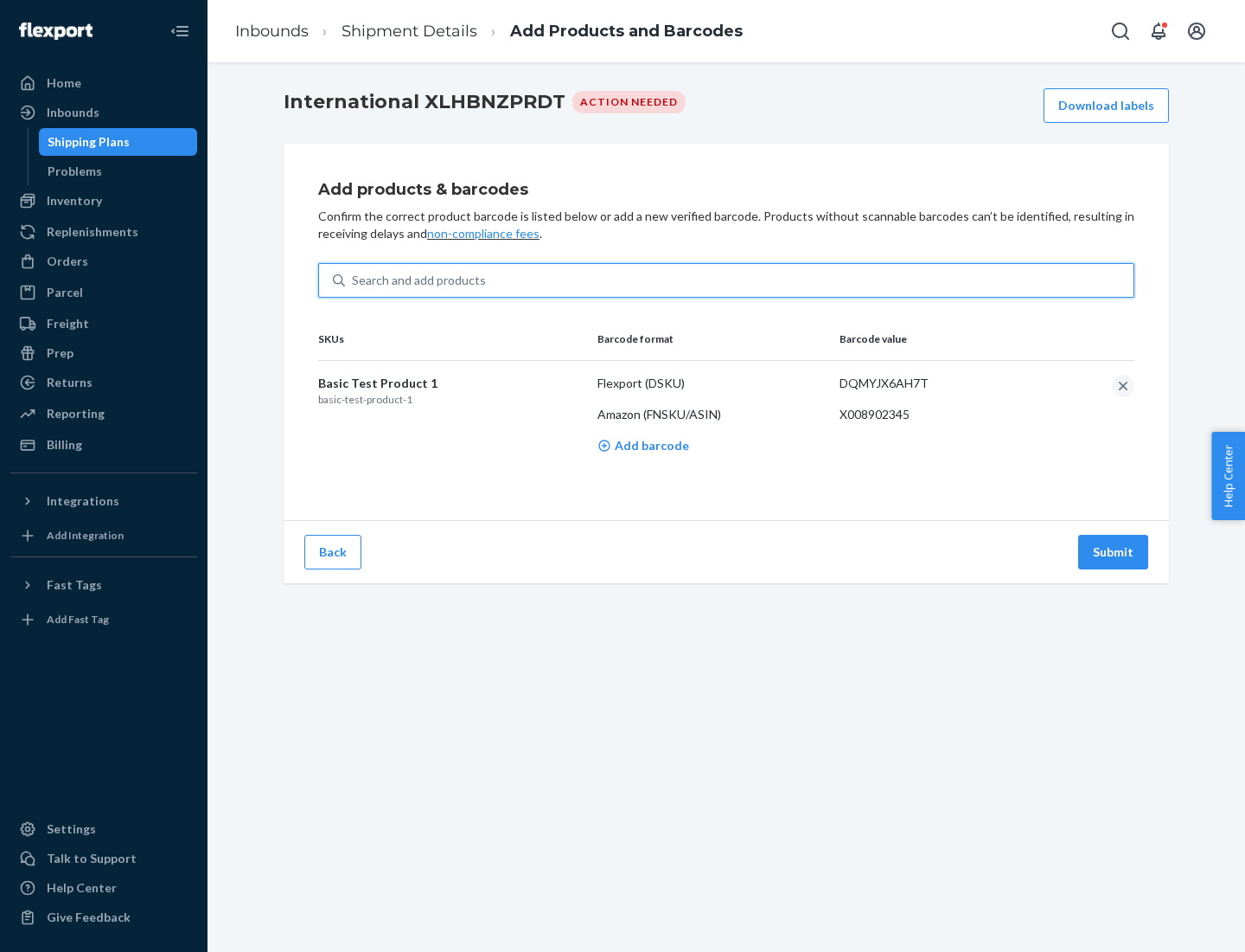
click at [1114, 551] on button "Submit" at bounding box center [1114, 551] width 70 height 34
